Goal: Task Accomplishment & Management: Use online tool/utility

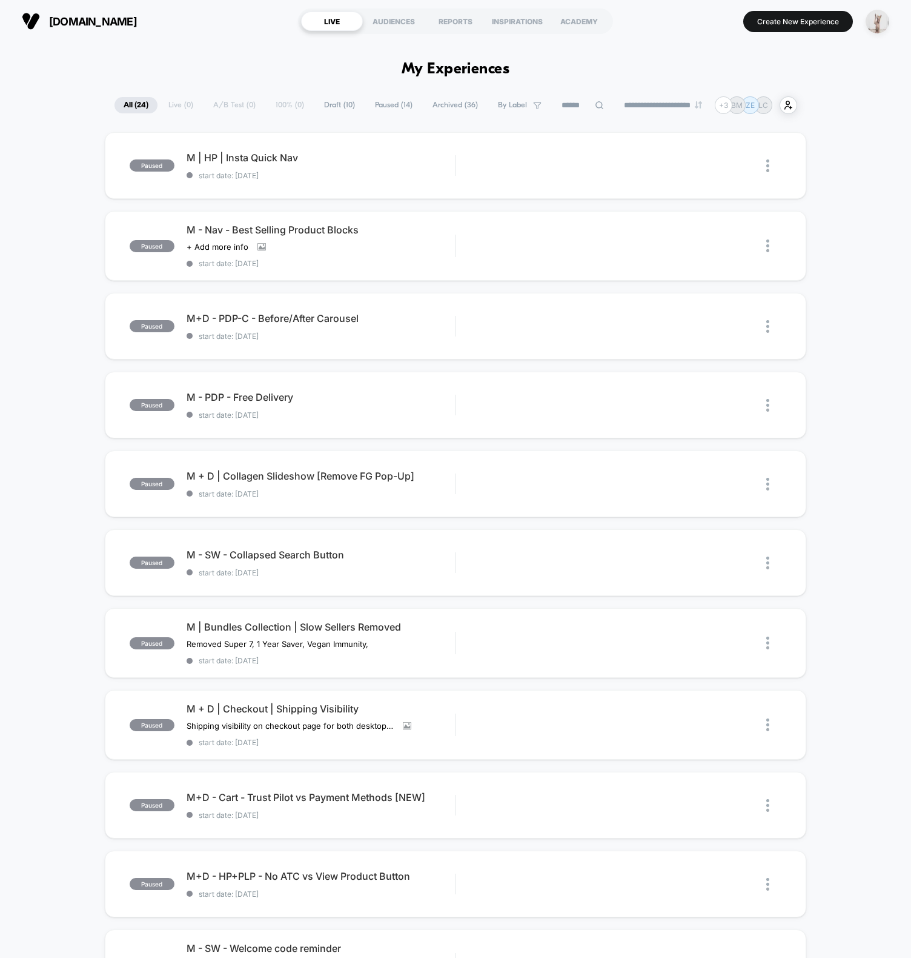
click at [876, 19] on img "button" at bounding box center [878, 22] width 24 height 24
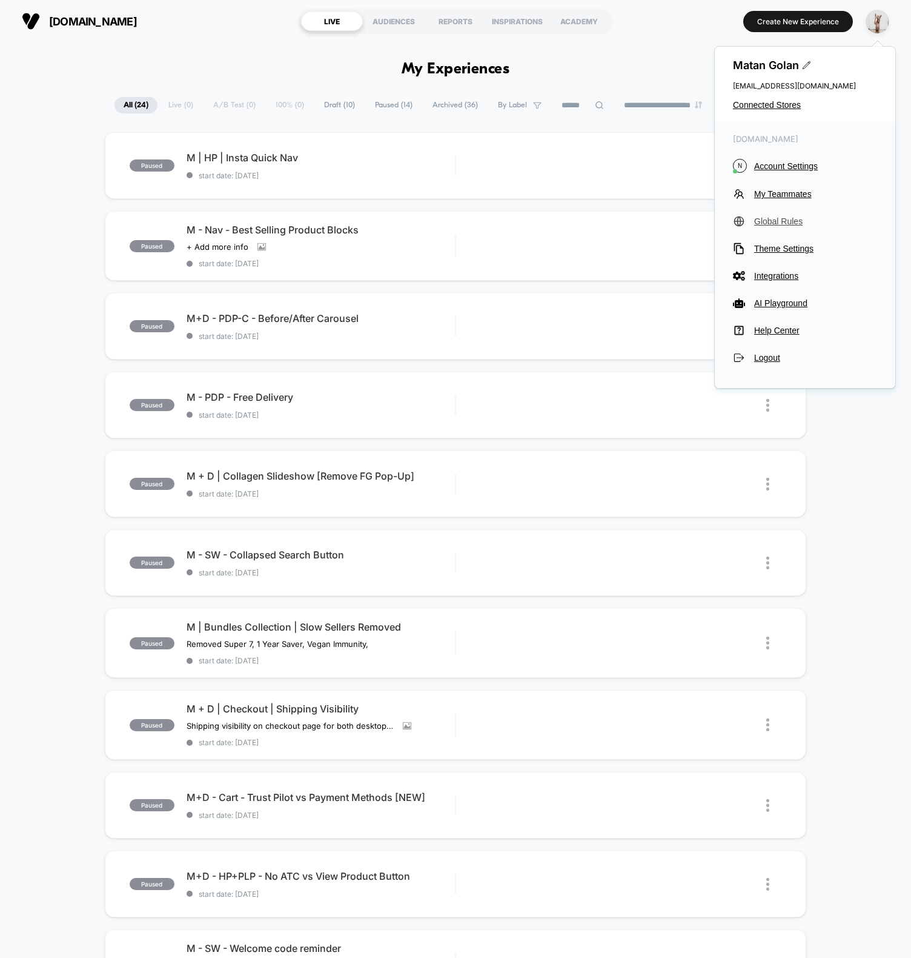
click at [776, 221] on span "Global Rules" at bounding box center [816, 221] width 123 height 10
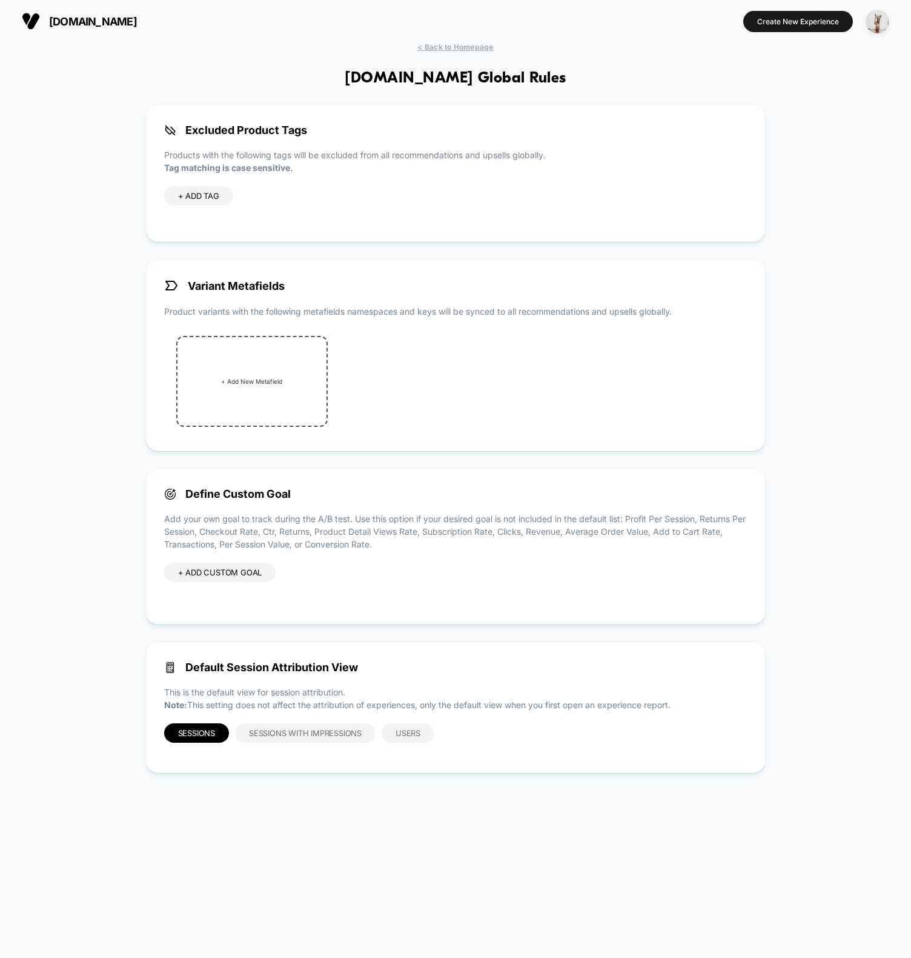
click at [51, 424] on div "< Back to Homepage [DOMAIN_NAME] Global Rules Excluded Product Tags Products wi…" at bounding box center [455, 493] width 911 height 903
click at [199, 578] on div "+ ADD CUSTOM GOAL" at bounding box center [220, 571] width 112 height 19
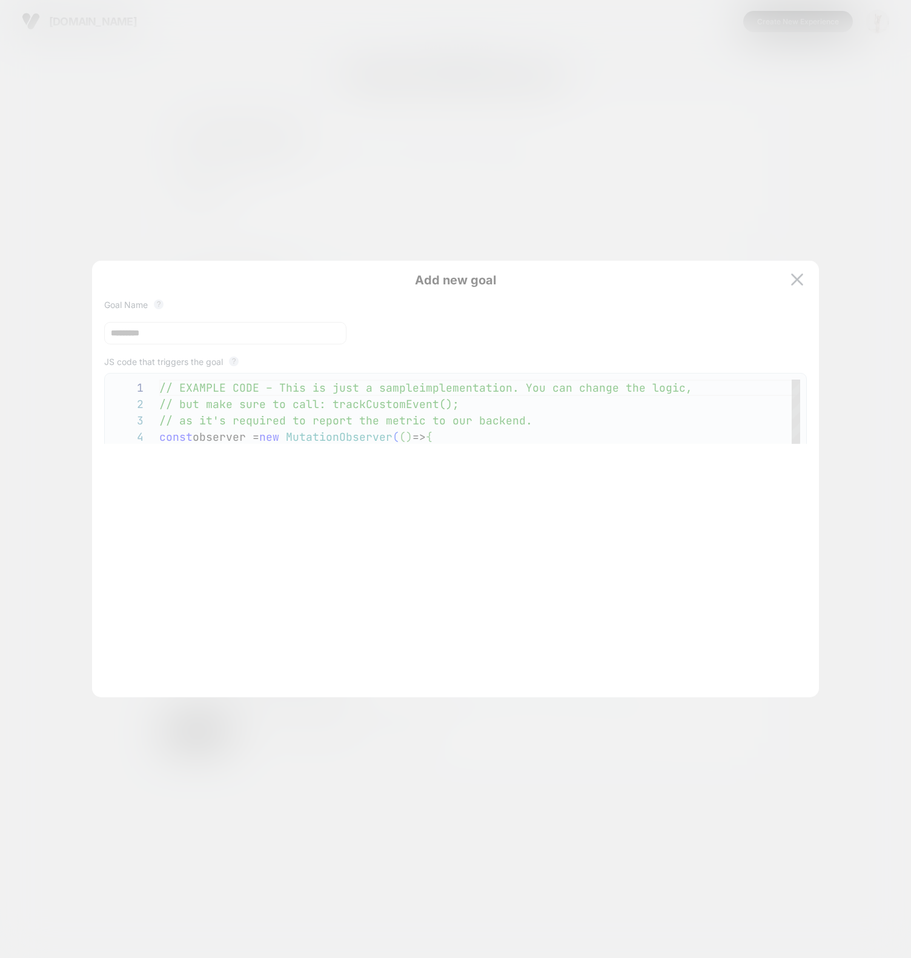
scroll to position [164, 0]
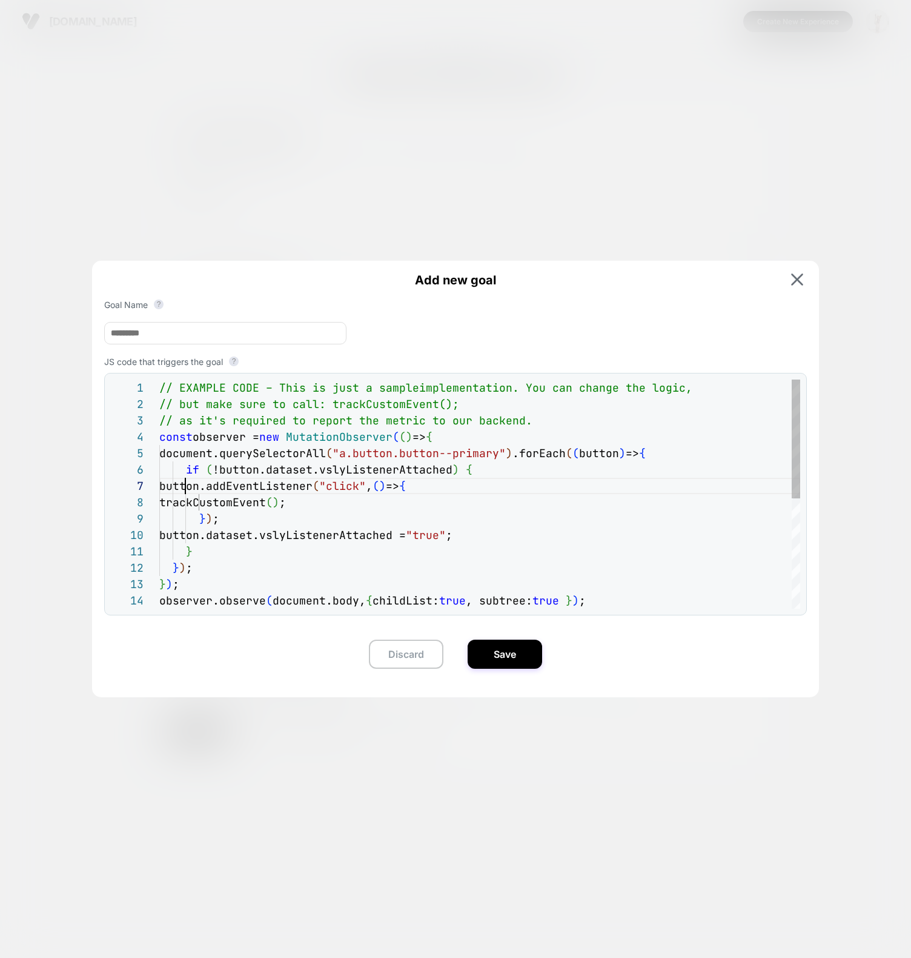
click at [188, 492] on div "// EXAMPLE CODE – This is just a sample implementation. You can change the logi…" at bounding box center [479, 600] width 641 height 442
click at [287, 499] on div "button.dataset.vslyListenerAttached = "true" ; } } ) ; } ) ; observer.observe (…" at bounding box center [479, 600] width 641 height 442
click at [377, 511] on div "button.dataset.vslyListenerAttached = "true" ; } } ) ; } ) ; observer.observe (…" at bounding box center [479, 600] width 641 height 442
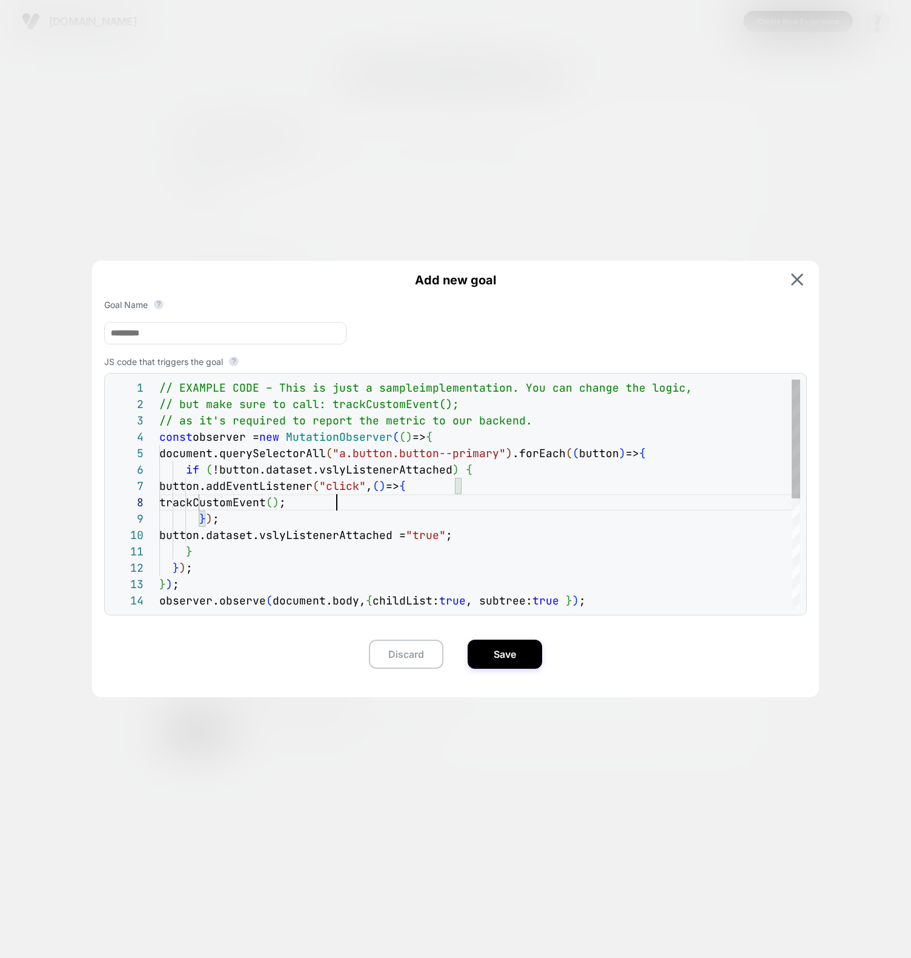
click at [499, 482] on div "button.dataset.vslyListenerAttached = "true" ; } } ) ; } ) ; observer.observe (…" at bounding box center [479, 600] width 641 height 442
click at [493, 470] on div "button.dataset.vslyListenerAttached = "true" ; } } ) ; } ) ; observer.observe (…" at bounding box center [479, 600] width 641 height 442
click at [700, 450] on div "button.dataset.vslyListenerAttached = "true" ; } } ) ; } ) ; observer.observe (…" at bounding box center [479, 600] width 641 height 442
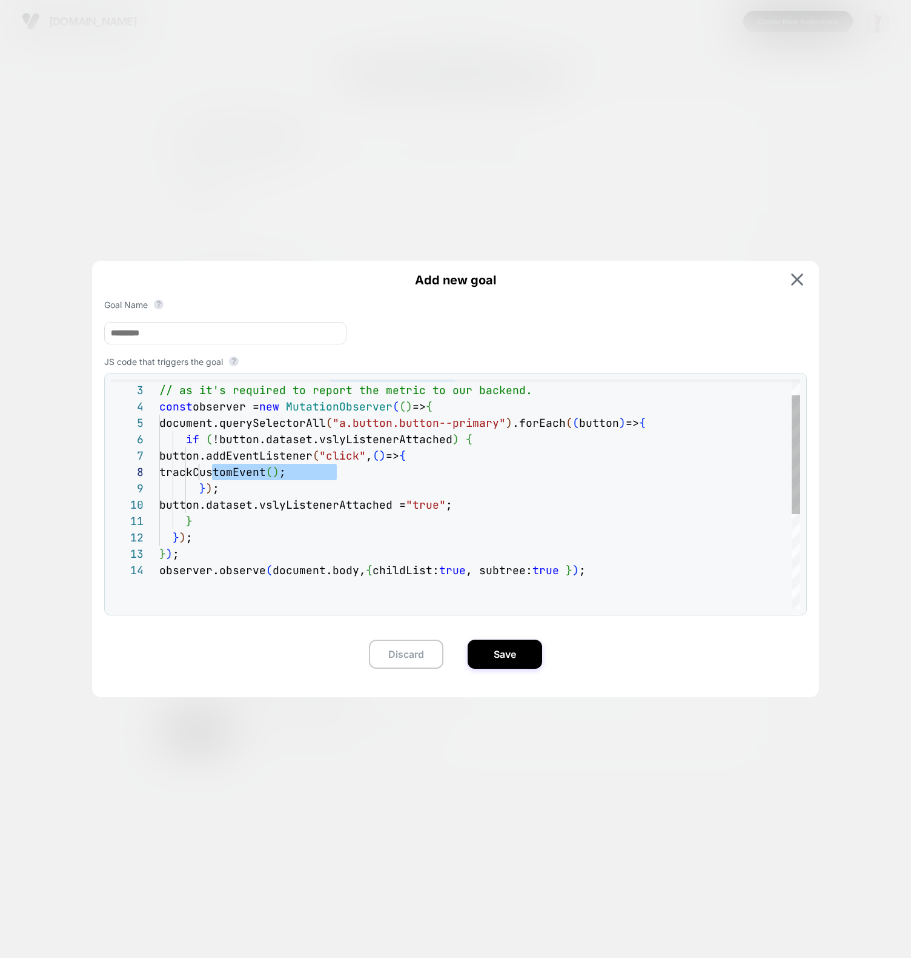
drag, startPoint x: 211, startPoint y: 476, endPoint x: 349, endPoint y: 468, distance: 138.4
click at [349, 468] on div "button.dataset.vslyListenerAttached = "true" ; } } ) ; } ) ; observer.observe (…" at bounding box center [479, 570] width 641 height 442
click at [225, 481] on div "button.dataset.vslyListenerAttached = "true" ; } } ) ; } ) ; observer.observe (…" at bounding box center [479, 570] width 641 height 442
drag, startPoint x: 221, startPoint y: 477, endPoint x: 328, endPoint y: 475, distance: 107.9
click at [319, 475] on div "button.dataset.vslyListenerAttached = "true" ; } } ) ; } ) ; observer.observe (…" at bounding box center [479, 570] width 641 height 442
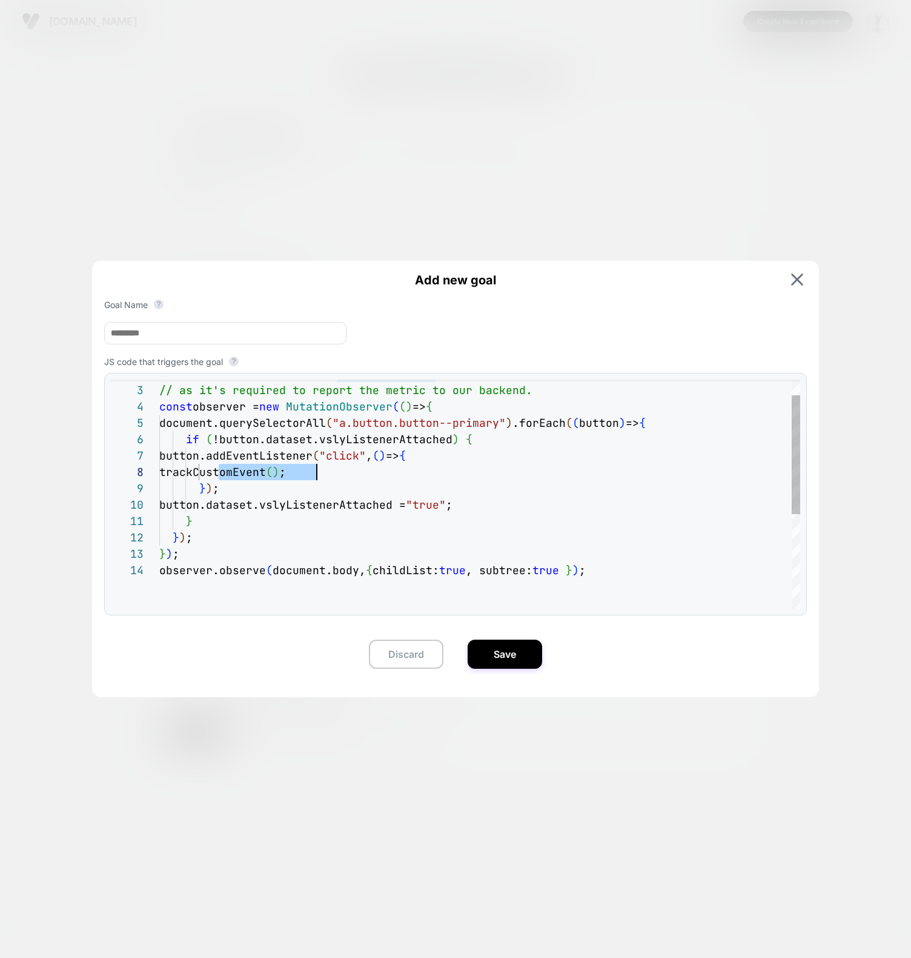
click at [367, 477] on div "button.dataset.vslyListenerAttached = "true" ; } } ) ; } ) ; observer.observe (…" at bounding box center [479, 570] width 641 height 442
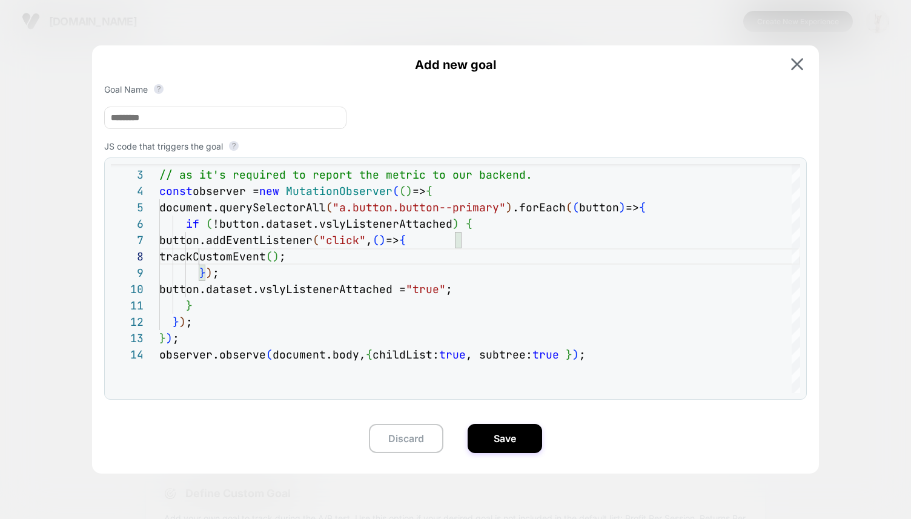
click at [799, 73] on div "Add new goal Goal Name ? JS code that triggers the goal ? 10 11 12 13 14 8 9 6 …" at bounding box center [455, 258] width 727 height 426
